Goal: Task Accomplishment & Management: Complete application form

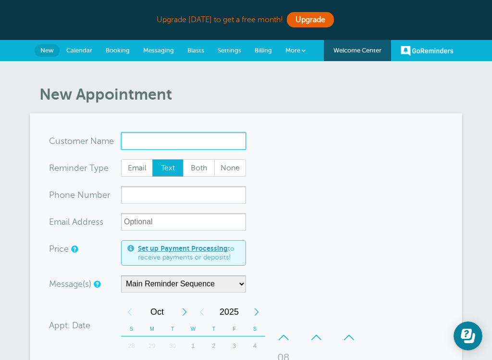
click at [145, 143] on input "x-no-autofill" at bounding box center [183, 140] width 125 height 17
click at [156, 139] on input "x-no-autofill" at bounding box center [183, 140] width 125 height 17
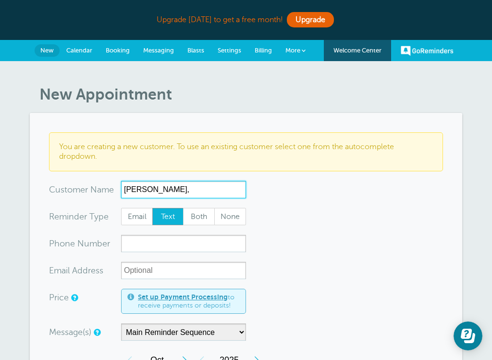
click at [162, 188] on input "Porras," at bounding box center [183, 189] width 125 height 17
type input "Porras, Maria"
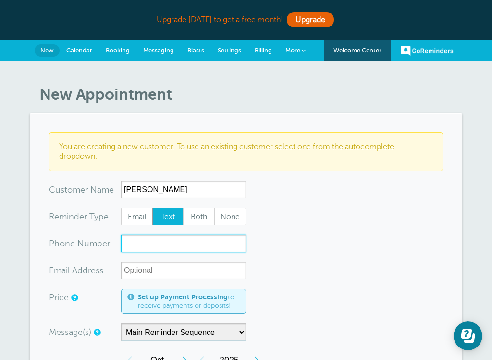
click at [167, 245] on input "xxx-no-autofill" at bounding box center [183, 243] width 125 height 17
click at [174, 242] on input "xxx-no-autofill" at bounding box center [183, 243] width 125 height 17
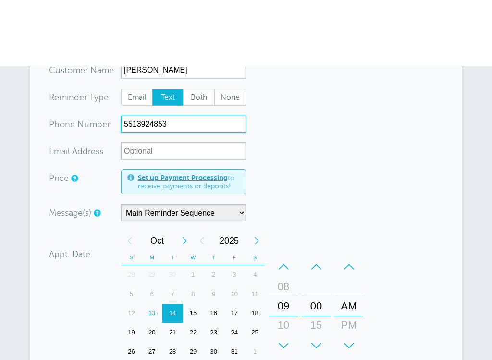
scroll to position [189, 0]
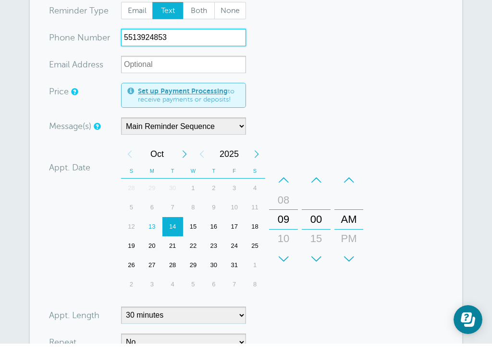
click at [319, 187] on div "–" at bounding box center [316, 196] width 29 height 19
click at [318, 265] on div "+" at bounding box center [316, 274] width 29 height 19
click at [321, 245] on div "15" at bounding box center [316, 254] width 23 height 19
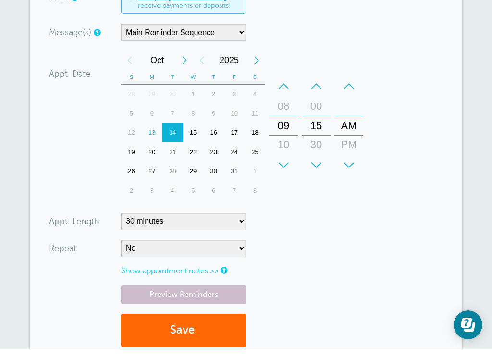
scroll to position [343, 0]
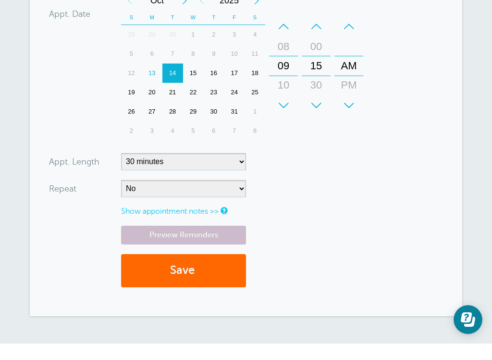
type input "5513924853"
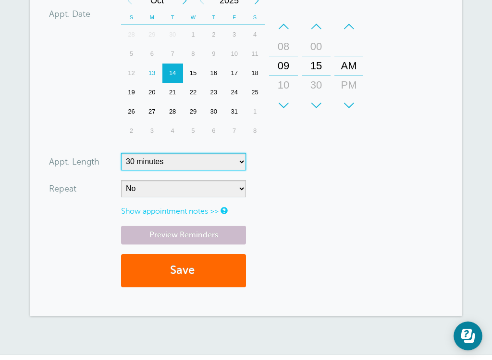
select select "15"
click at [199, 203] on form "You are creating a new customer. To use an existing customer select one from th…" at bounding box center [246, 34] width 394 height 523
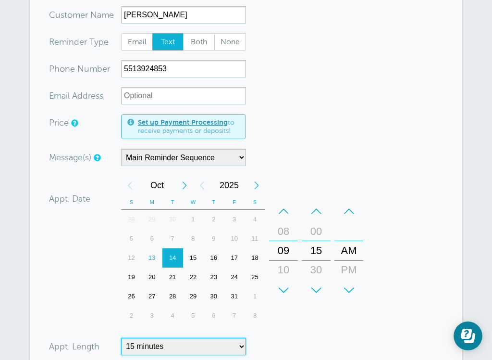
scroll to position [175, 0]
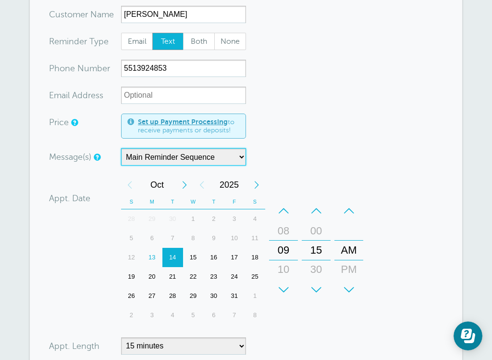
click at [162, 148] on select "Main Reminder Sequence" at bounding box center [183, 156] width 125 height 17
click at [162, 149] on select "Main Reminder Sequence" at bounding box center [183, 156] width 125 height 17
click at [162, 151] on select "Main Reminder Sequence" at bounding box center [183, 156] width 125 height 17
click at [162, 159] on select "Main Reminder Sequence" at bounding box center [183, 156] width 125 height 17
click at [166, 155] on select "Main Reminder Sequence" at bounding box center [183, 156] width 125 height 17
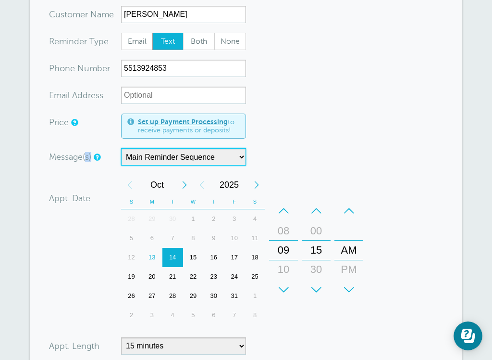
click at [214, 153] on select "Main Reminder Sequence" at bounding box center [183, 156] width 125 height 17
click at [235, 153] on select "Main Reminder Sequence" at bounding box center [183, 156] width 125 height 17
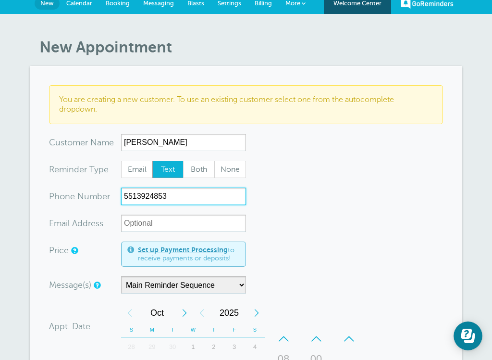
scroll to position [47, 0]
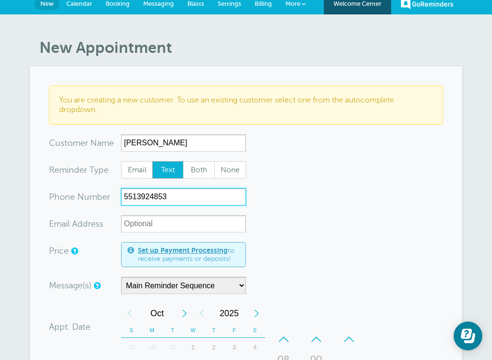
drag, startPoint x: 179, startPoint y: 196, endPoint x: 125, endPoint y: 201, distance: 53.7
click at [125, 201] on input "5513924853" at bounding box center [183, 196] width 125 height 17
drag, startPoint x: 125, startPoint y: 197, endPoint x: 184, endPoint y: 195, distance: 59.1
click at [184, 195] on input "5513924853" at bounding box center [183, 196] width 125 height 17
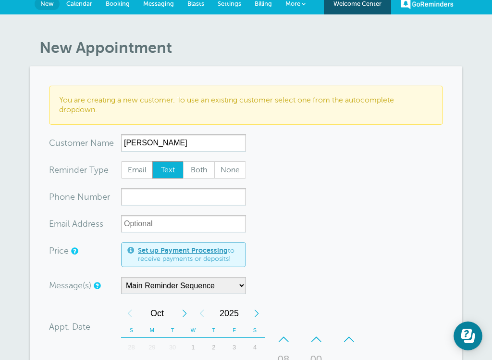
click at [153, 0] on span "Messaging" at bounding box center [158, 3] width 31 height 7
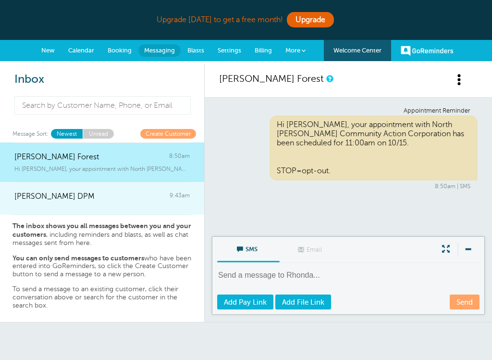
click at [90, 203] on div at bounding box center [101, 203] width 175 height 4
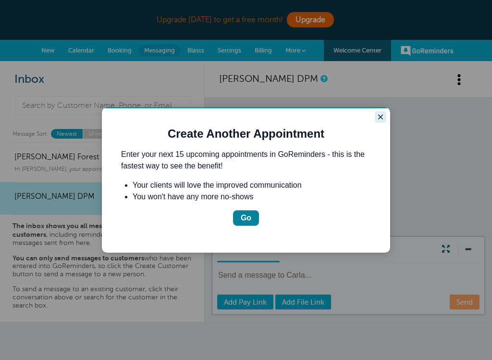
click at [380, 117] on icon "Close guide" at bounding box center [380, 116] width 5 height 5
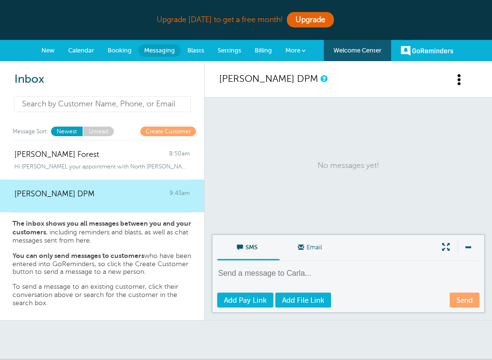
click at [102, 108] on input at bounding box center [102, 104] width 176 height 16
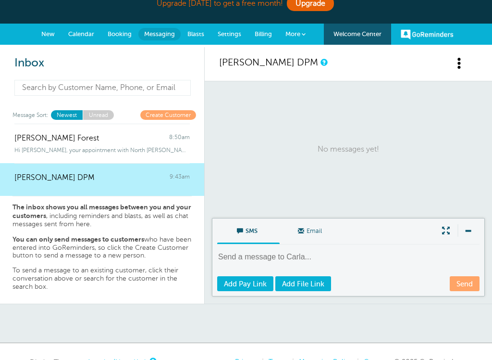
scroll to position [23, 0]
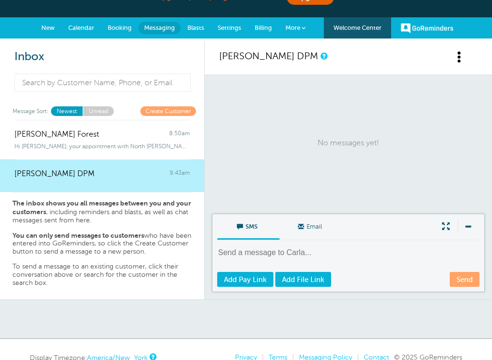
click at [163, 106] on link "Create Customer" at bounding box center [168, 110] width 56 height 9
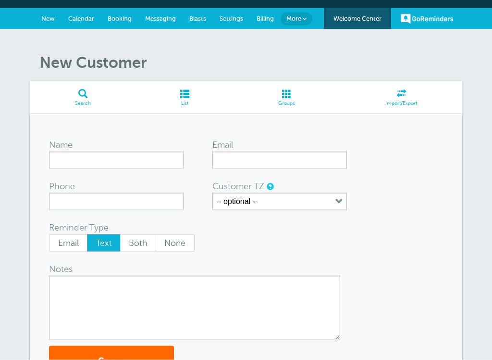
scroll to position [29, 0]
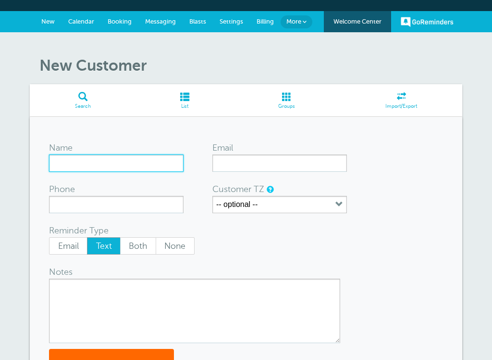
click at [124, 159] on input "Name" at bounding box center [116, 162] width 135 height 17
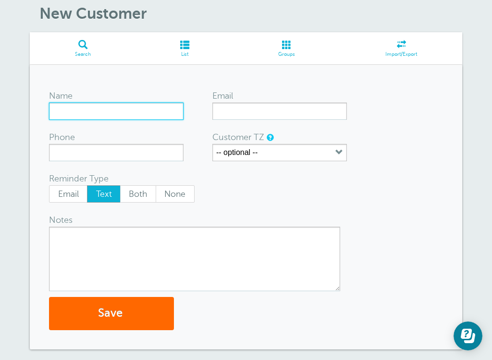
scroll to position [83, 0]
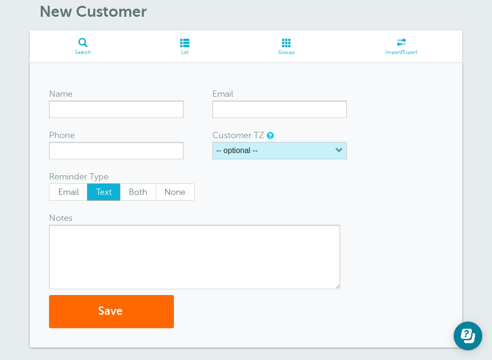
click at [257, 151] on label "-- optional --" at bounding box center [236, 150] width 41 height 9
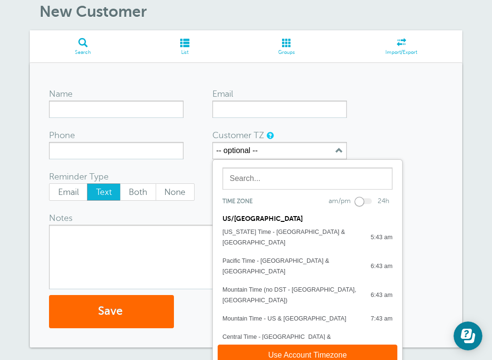
click at [394, 147] on form "Name Email Phone Customer TZ -- optional -- Time zone am/pm 24h US/CANADA Alask…" at bounding box center [246, 205] width 394 height 246
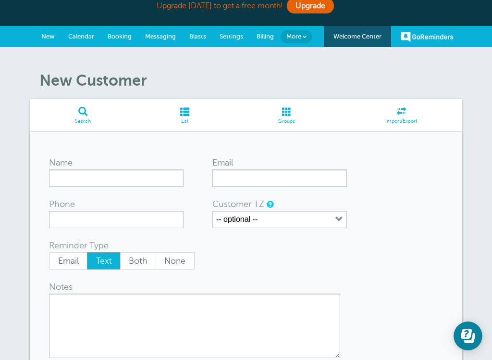
scroll to position [0, 0]
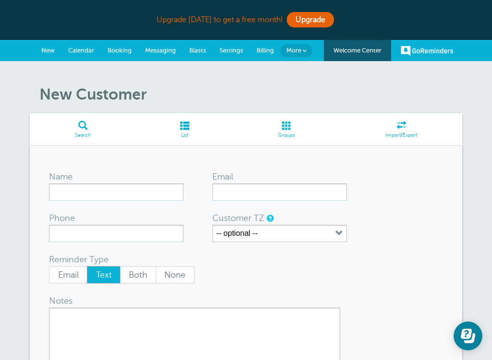
click at [54, 48] on span "New" at bounding box center [47, 50] width 13 height 7
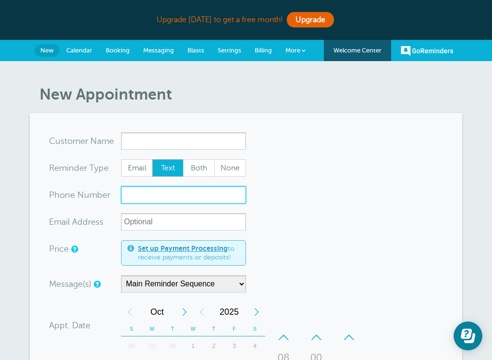
click at [137, 198] on input "xxx-no-autofill" at bounding box center [183, 194] width 125 height 17
click at [357, 56] on link "Welcome Center" at bounding box center [357, 50] width 67 height 21
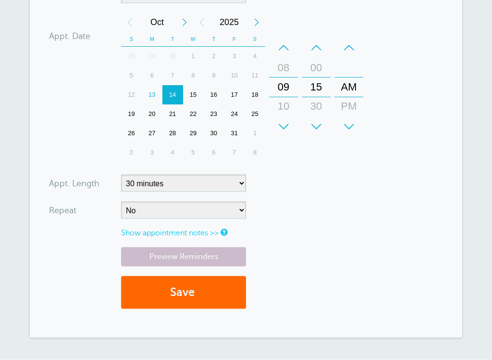
scroll to position [321, 0]
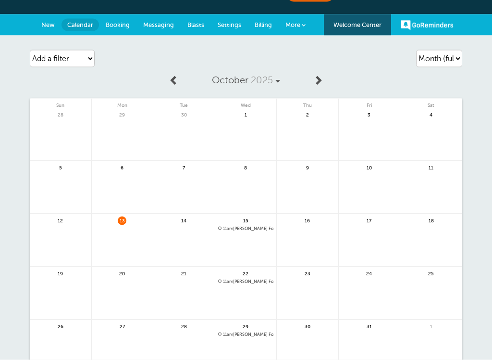
scroll to position [18, 0]
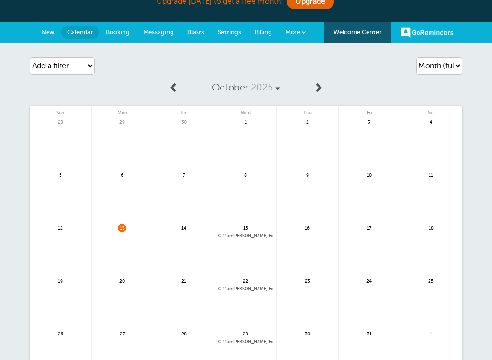
click at [111, 31] on span "Booking" at bounding box center [118, 31] width 24 height 7
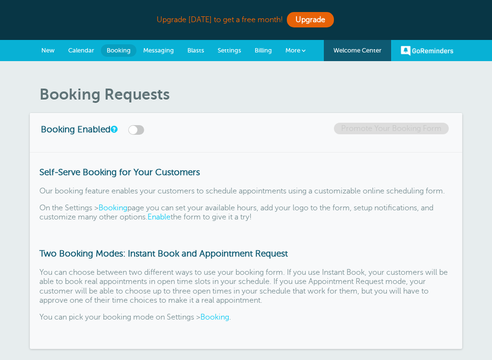
click at [165, 59] on link "Messaging" at bounding box center [159, 50] width 44 height 21
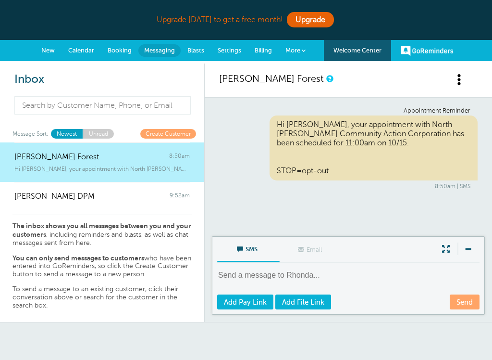
click at [237, 50] on span "Settings" at bounding box center [230, 50] width 24 height 7
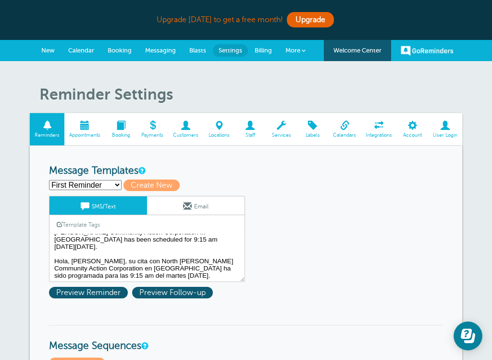
click at [81, 129] on span at bounding box center [84, 125] width 41 height 9
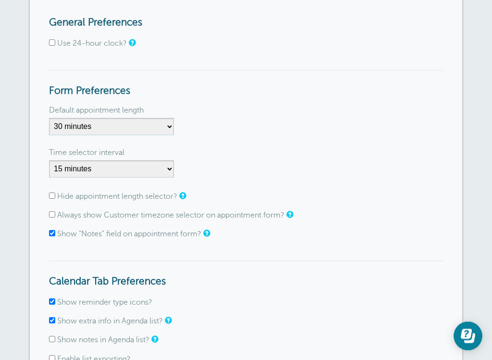
scroll to position [6, 0]
